Goal: Navigation & Orientation: Find specific page/section

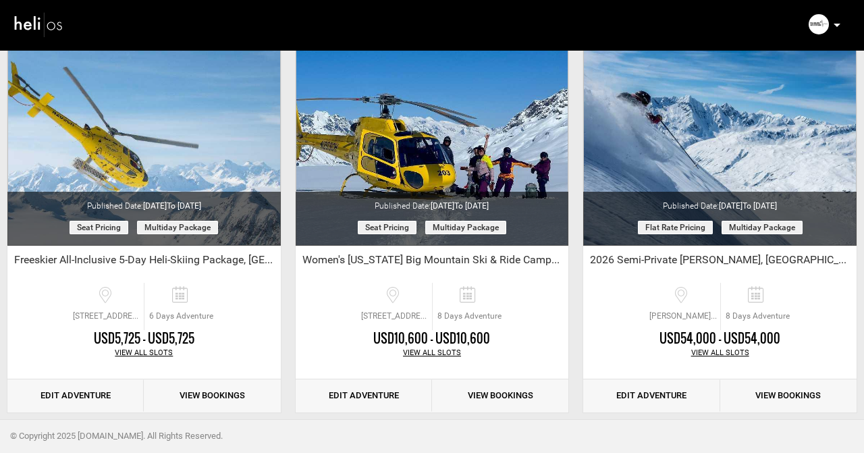
scroll to position [1633, 0]
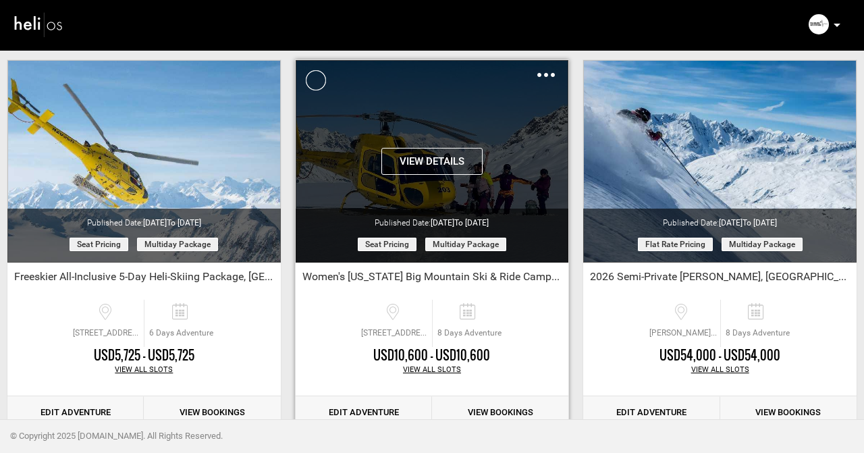
click at [410, 157] on button "View Details" at bounding box center [431, 161] width 101 height 27
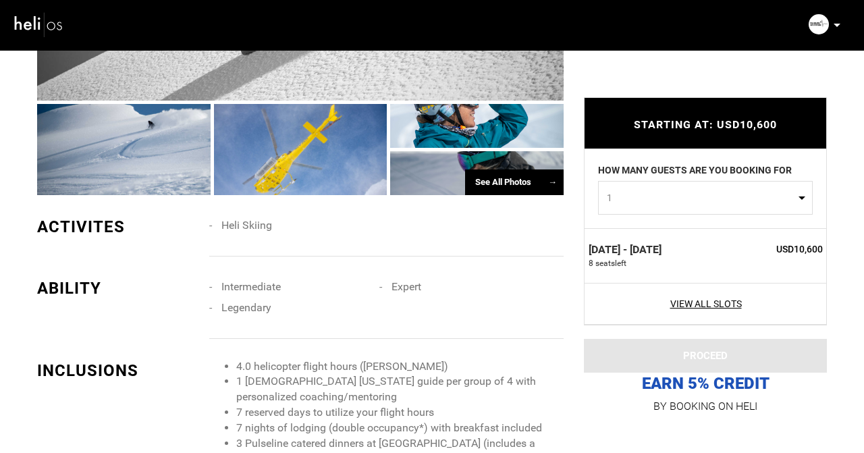
scroll to position [1173, 0]
click at [117, 127] on div at bounding box center [123, 149] width 173 height 92
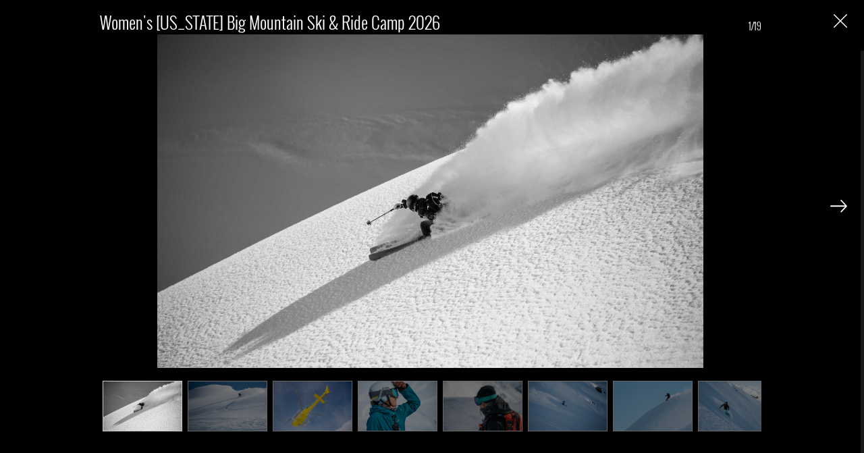
click at [839, 205] on img at bounding box center [838, 206] width 17 height 12
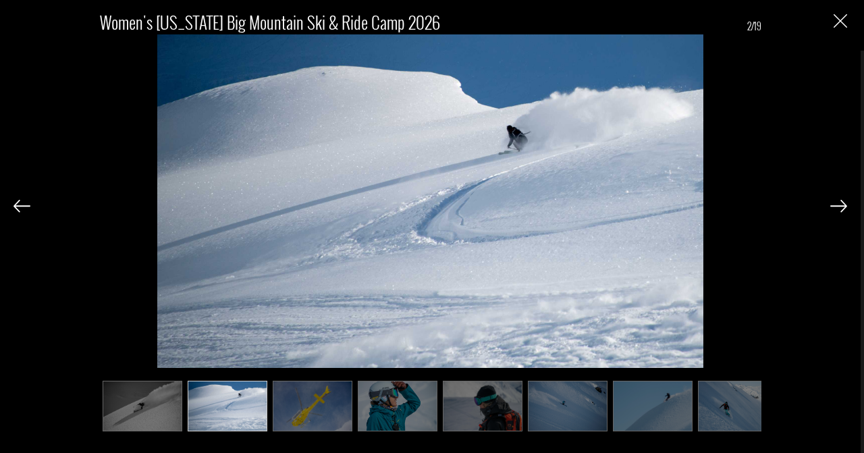
click at [839, 205] on img at bounding box center [838, 206] width 17 height 12
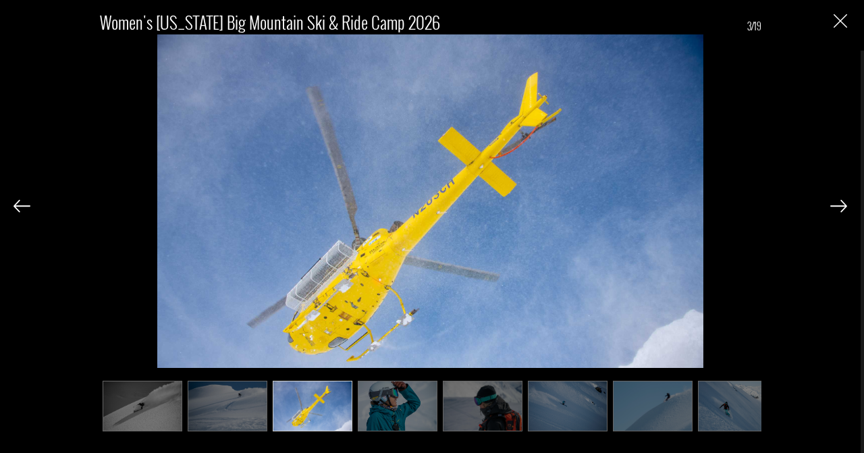
click at [839, 205] on img at bounding box center [838, 206] width 17 height 12
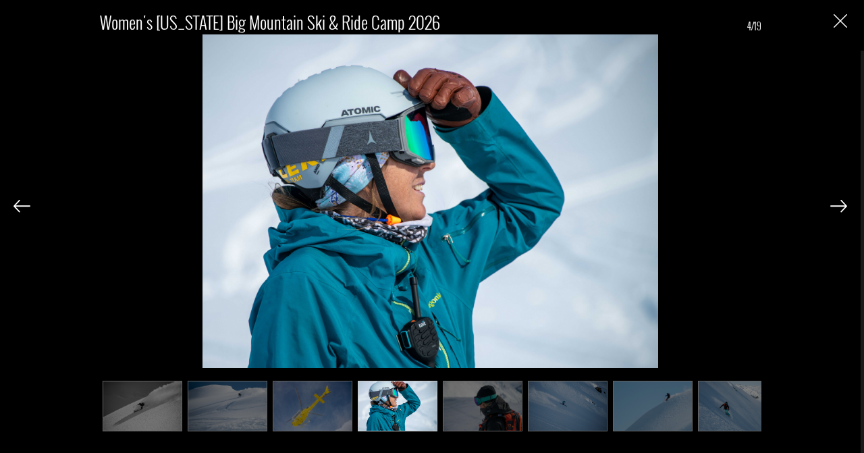
click at [839, 205] on img at bounding box center [838, 206] width 17 height 12
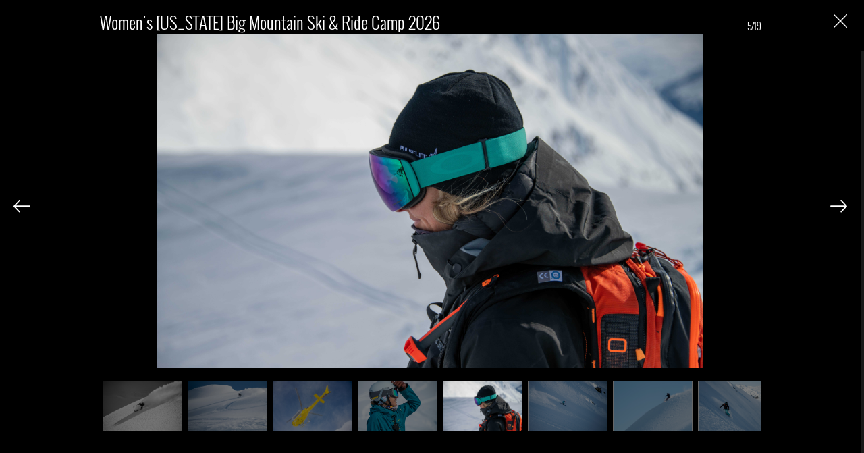
scroll to position [0, 67]
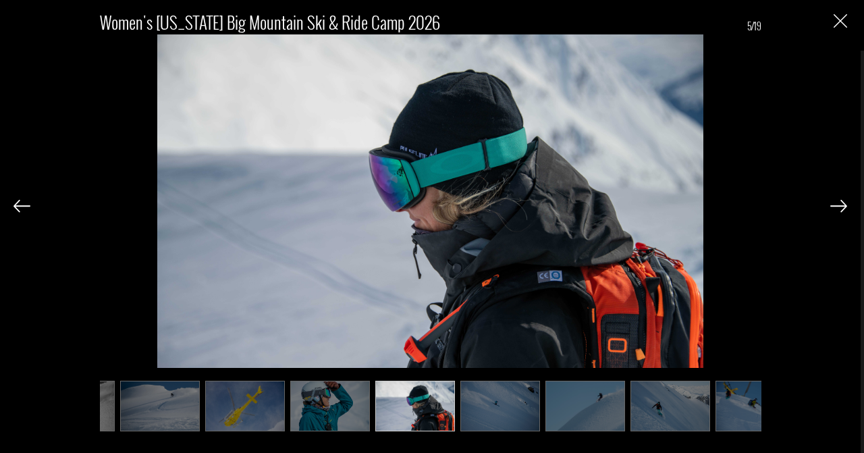
click at [839, 205] on img at bounding box center [838, 206] width 17 height 12
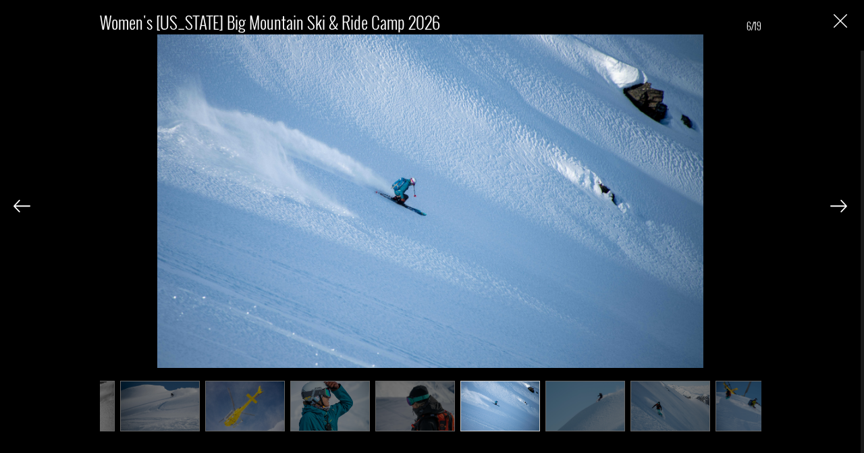
scroll to position [0, 135]
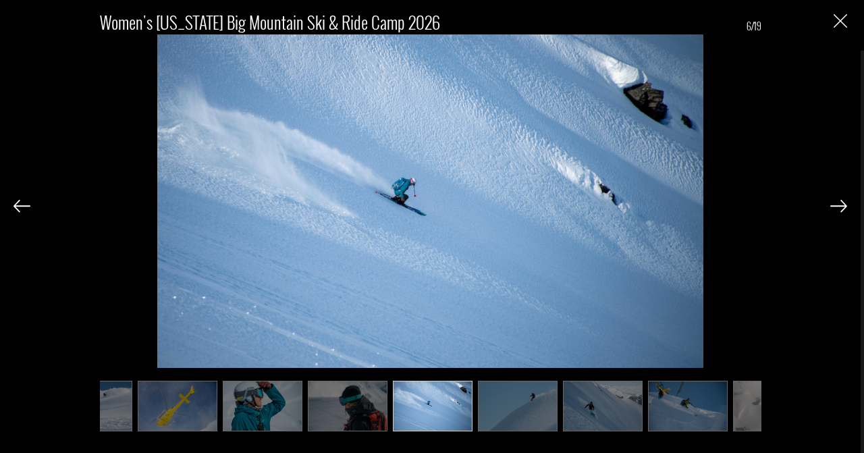
click at [839, 205] on img at bounding box center [838, 206] width 17 height 12
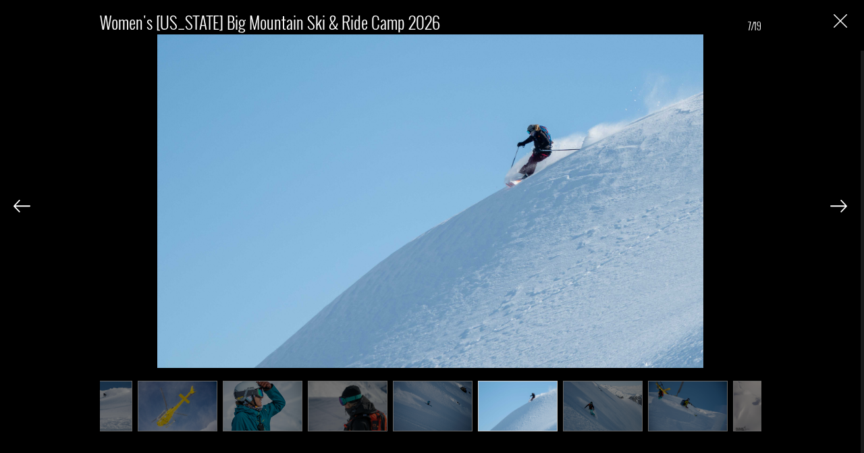
scroll to position [0, 202]
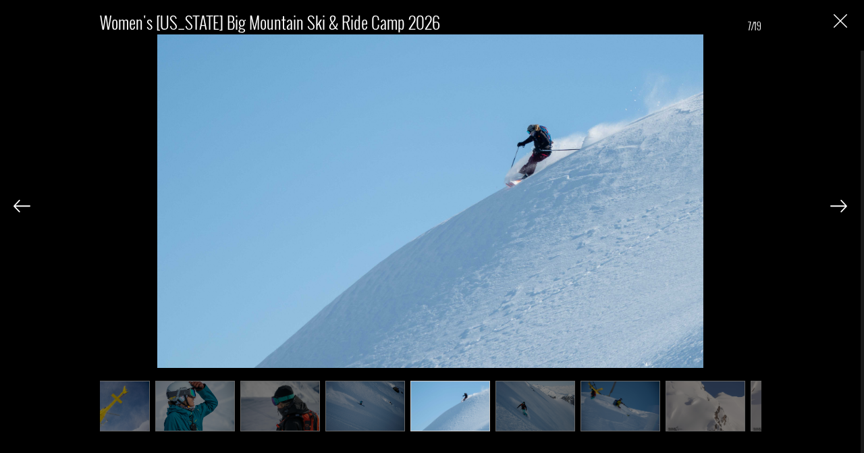
click at [839, 205] on img at bounding box center [838, 206] width 17 height 12
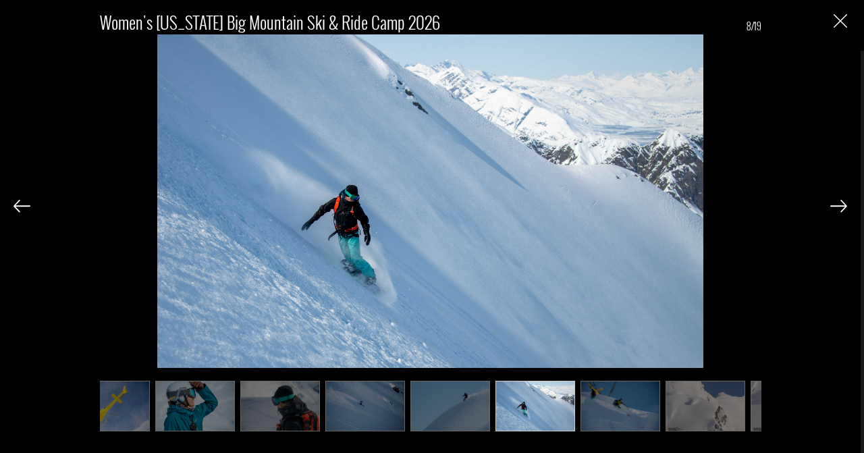
scroll to position [0, 270]
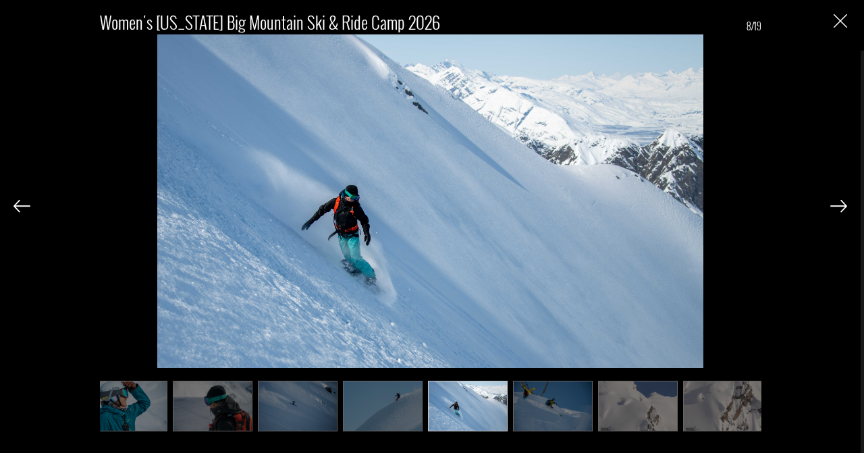
click at [839, 205] on img at bounding box center [838, 206] width 17 height 12
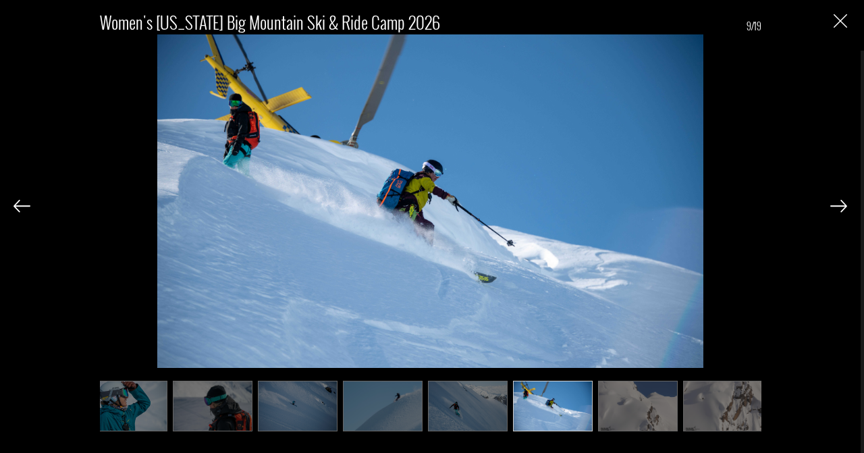
scroll to position [0, 337]
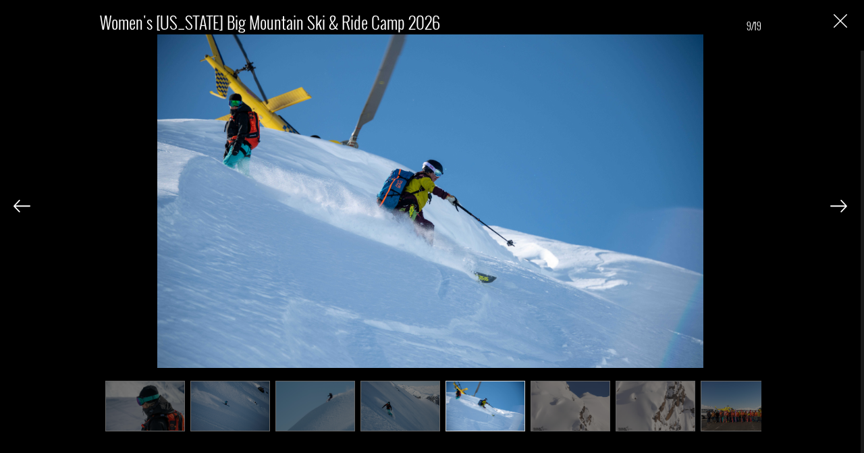
click at [839, 205] on img at bounding box center [838, 206] width 17 height 12
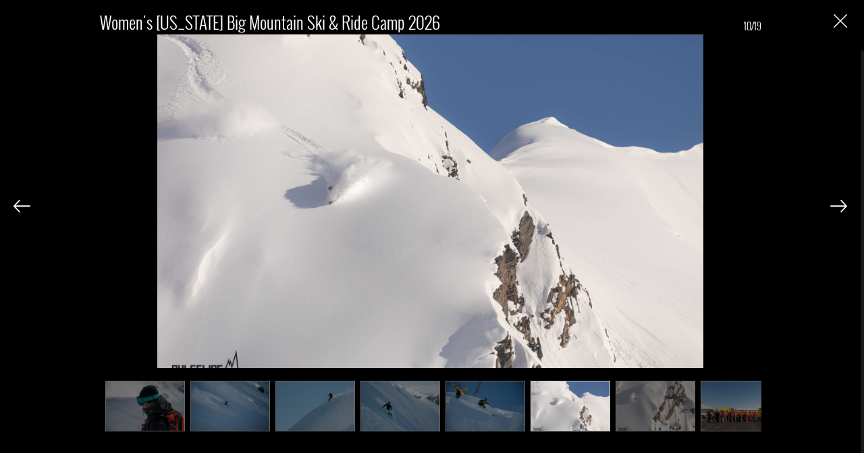
scroll to position [0, 405]
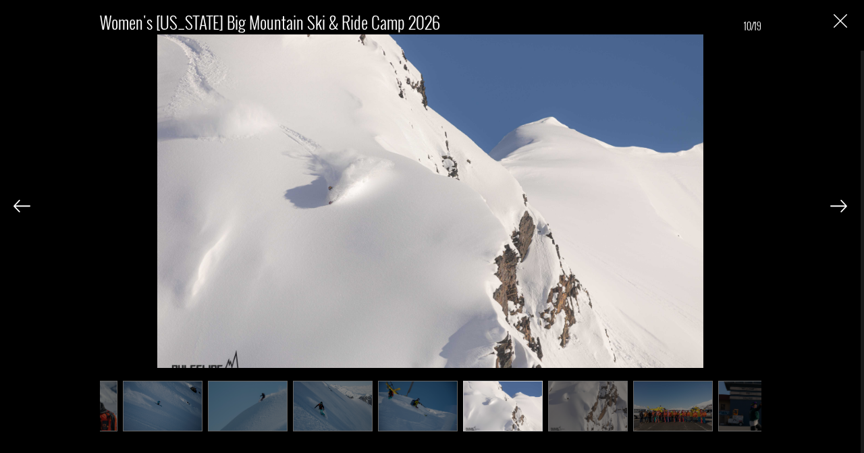
click at [839, 205] on img at bounding box center [838, 206] width 17 height 12
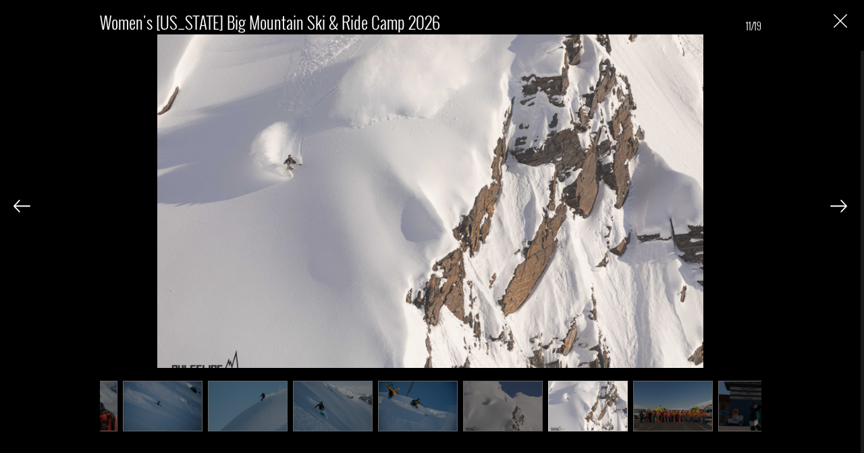
scroll to position [0, 472]
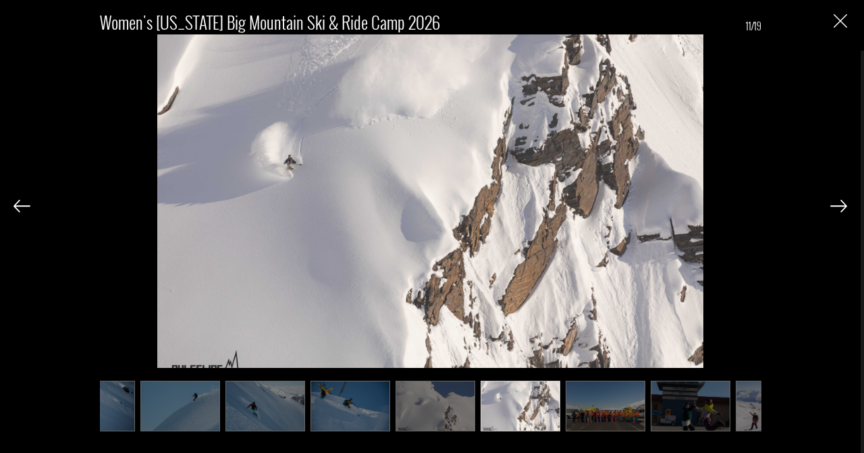
click at [839, 205] on img at bounding box center [838, 206] width 17 height 12
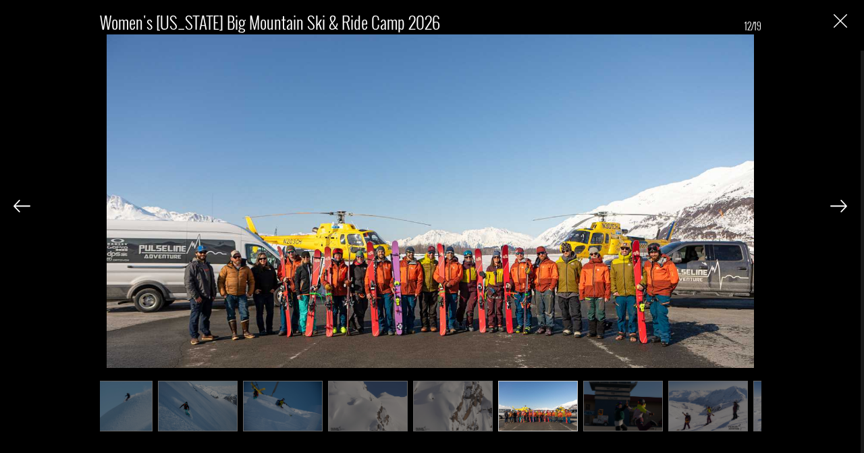
scroll to position [0, 540]
click at [839, 205] on img at bounding box center [838, 206] width 17 height 12
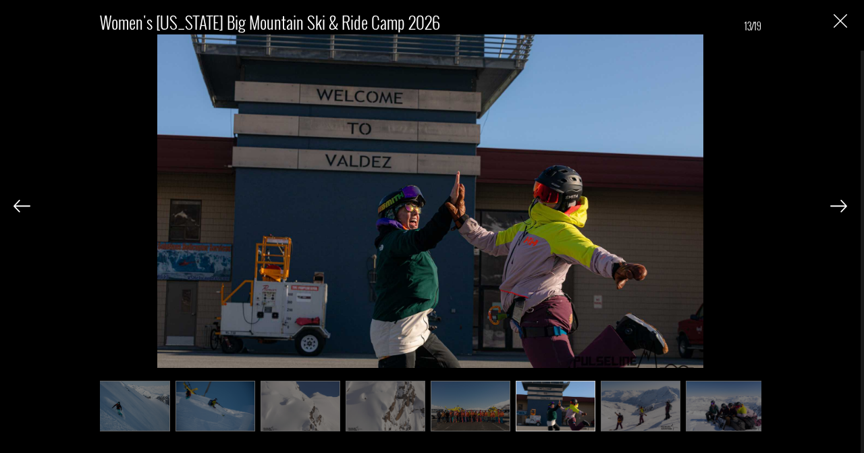
scroll to position [0, 607]
click at [563, 229] on img at bounding box center [430, 216] width 547 height 364
click at [840, 205] on img at bounding box center [838, 206] width 17 height 12
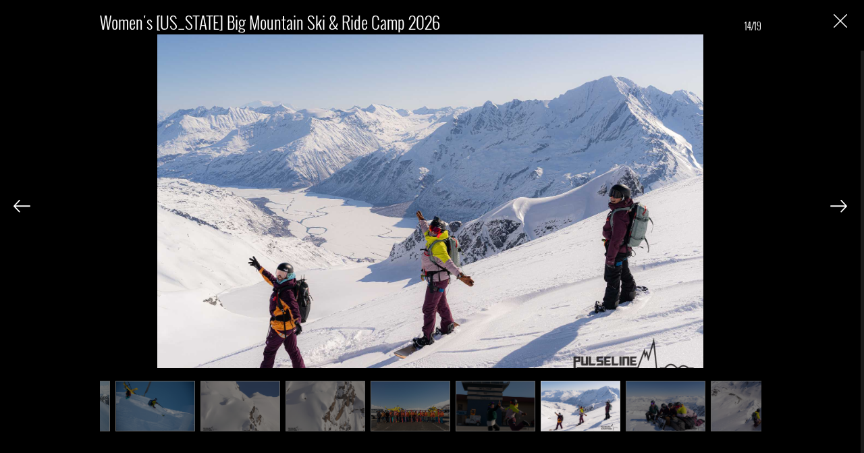
scroll to position [0, 675]
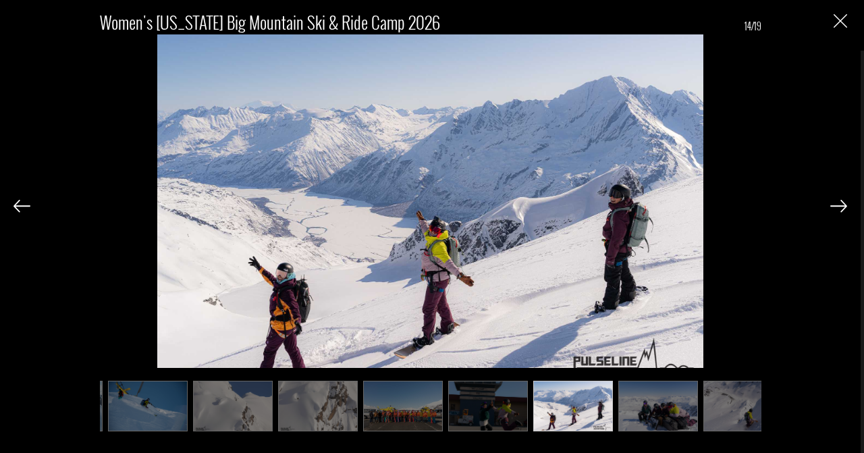
click at [840, 205] on img at bounding box center [838, 206] width 17 height 12
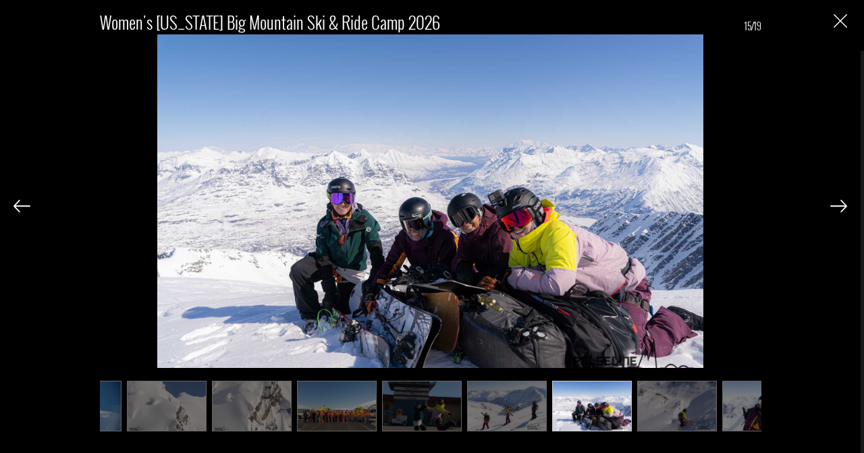
scroll to position [0, 742]
click at [840, 205] on img at bounding box center [838, 206] width 17 height 12
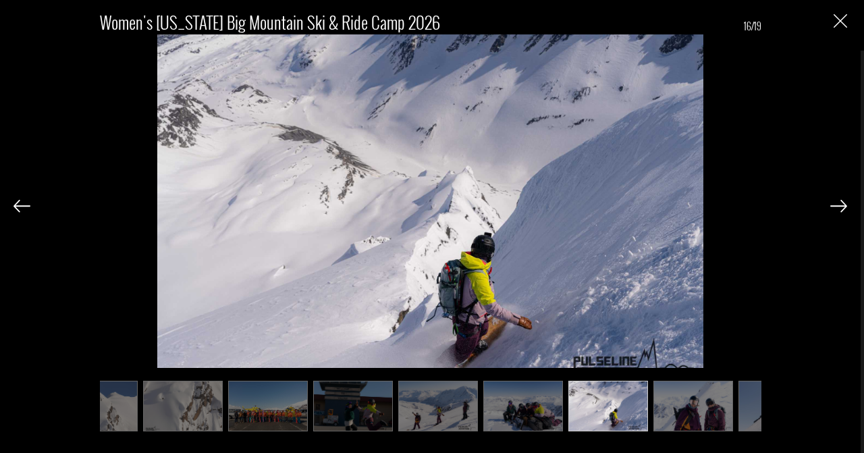
scroll to position [0, 810]
click at [840, 205] on img at bounding box center [838, 206] width 17 height 12
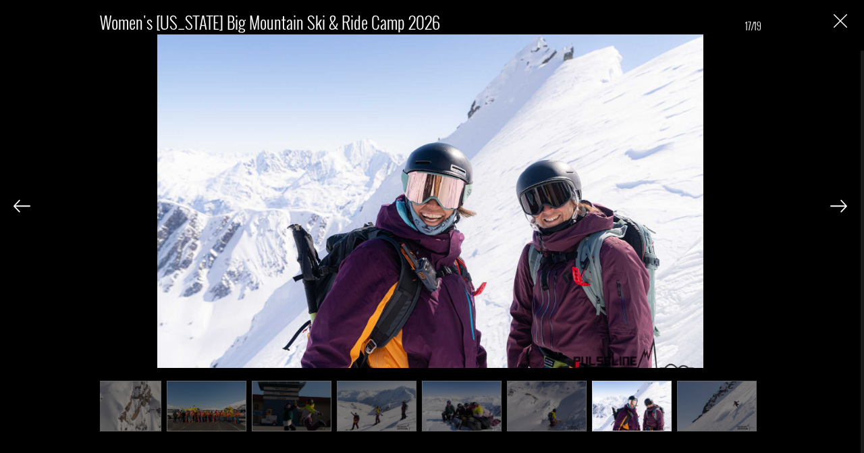
scroll to position [0, 877]
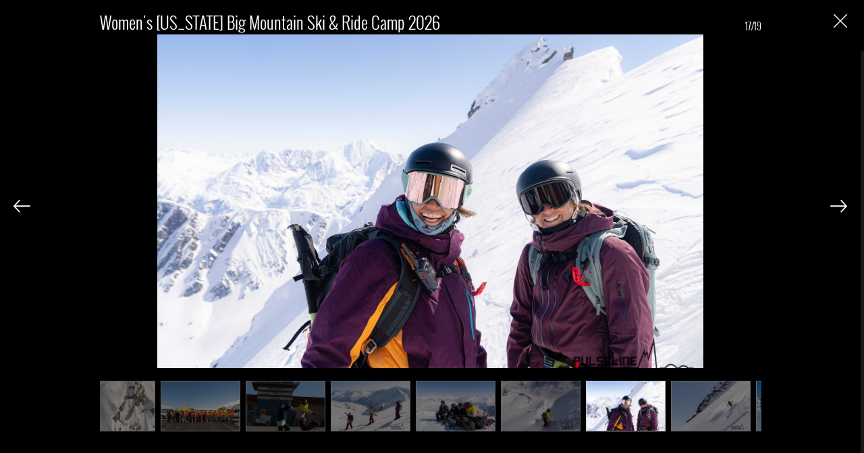
click at [840, 205] on img at bounding box center [838, 206] width 17 height 12
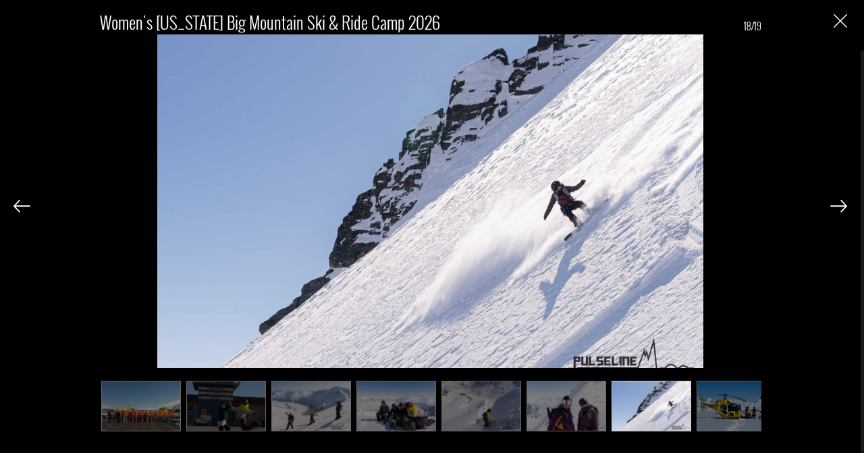
scroll to position [0, 945]
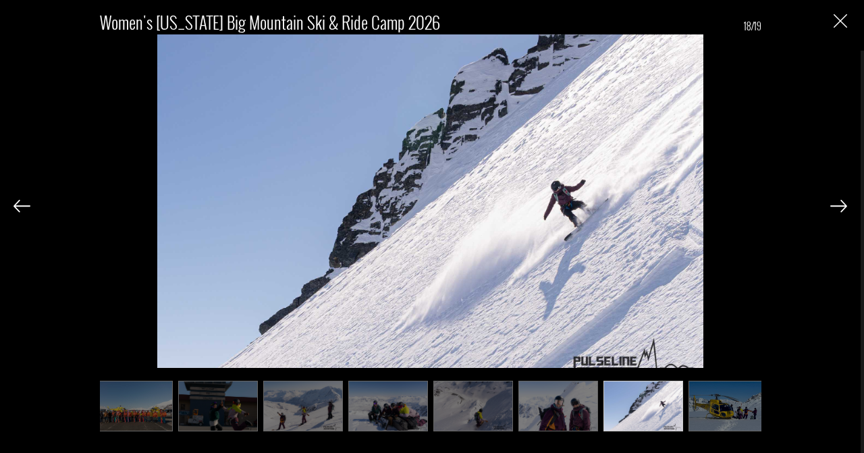
click at [840, 205] on img at bounding box center [838, 206] width 17 height 12
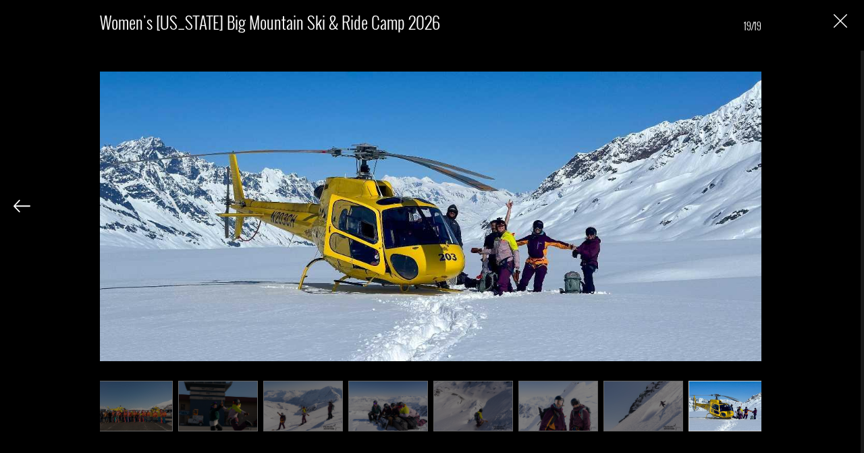
scroll to position [0, 953]
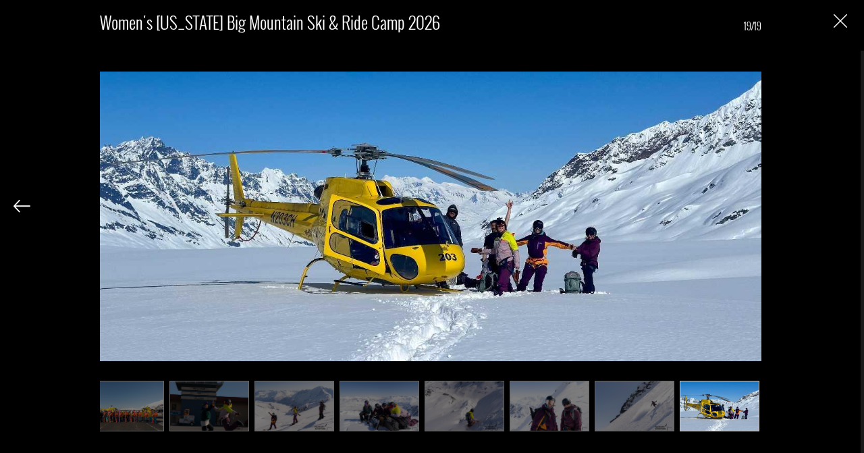
click at [837, 20] on img "Close" at bounding box center [839, 20] width 13 height 13
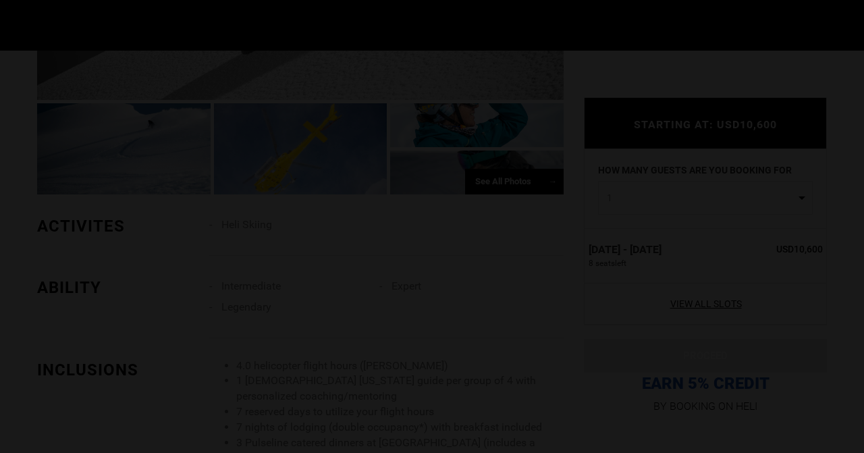
scroll to position [0, 0]
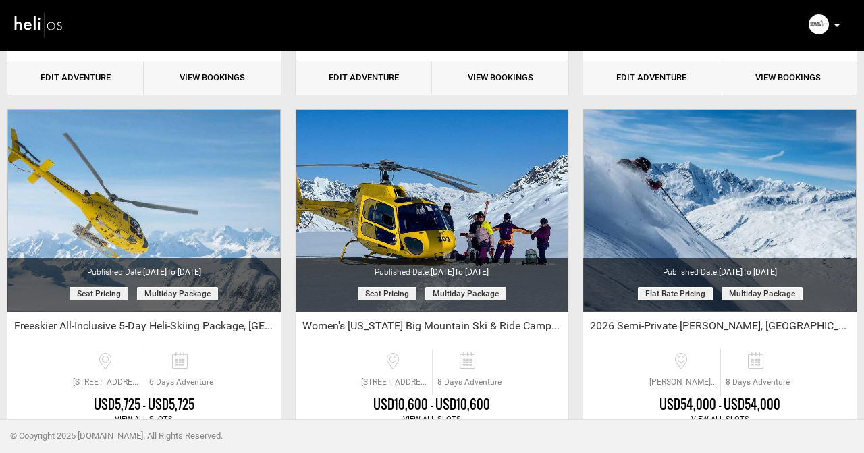
scroll to position [1588, 0]
